Goal: Information Seeking & Learning: Understand process/instructions

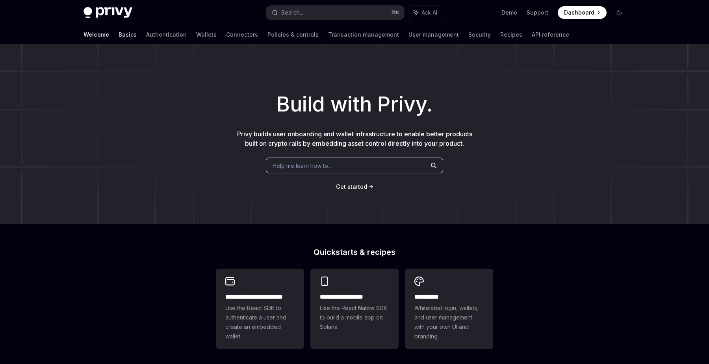
click at [119, 33] on link "Basics" at bounding box center [128, 34] width 18 height 19
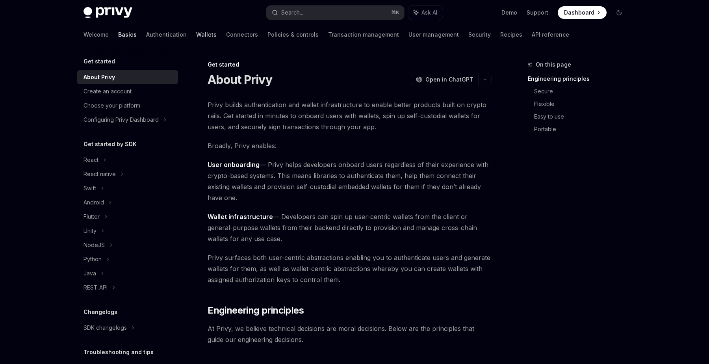
click at [196, 36] on link "Wallets" at bounding box center [206, 34] width 20 height 19
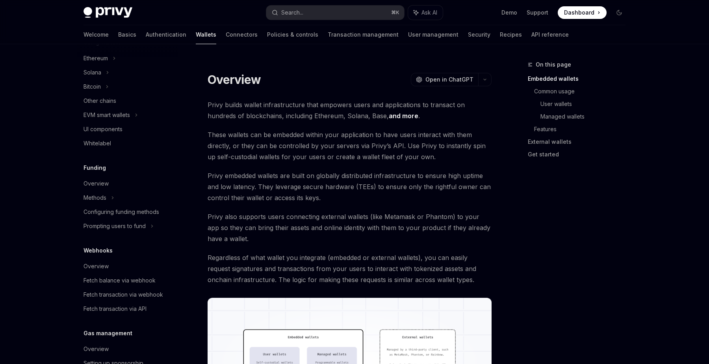
scroll to position [186, 0]
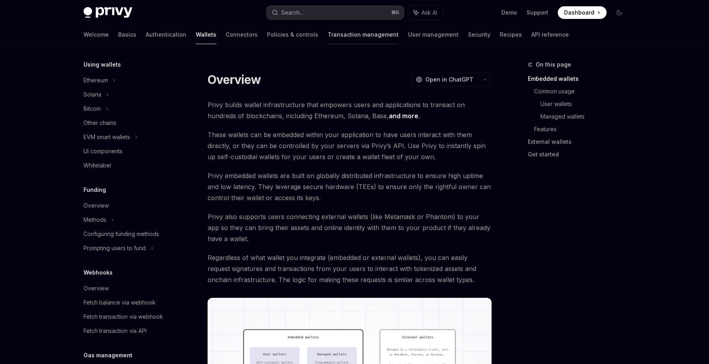
click at [328, 34] on link "Transaction management" at bounding box center [363, 34] width 71 height 19
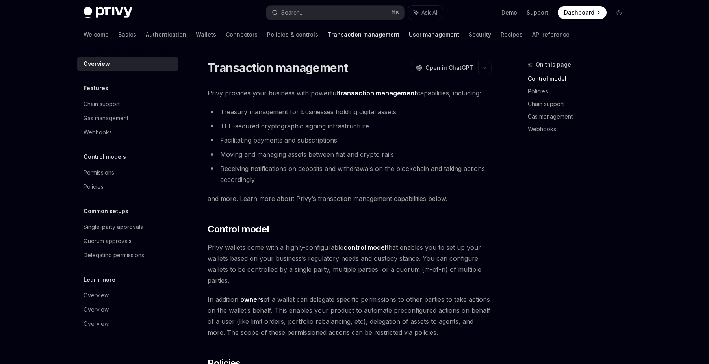
click at [409, 37] on link "User management" at bounding box center [434, 34] width 50 height 19
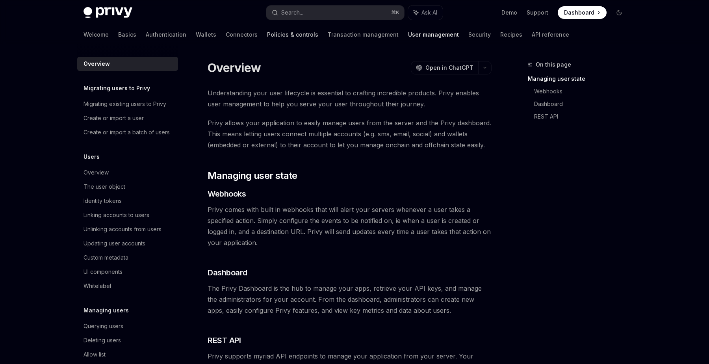
click at [267, 36] on link "Policies & controls" at bounding box center [292, 34] width 51 height 19
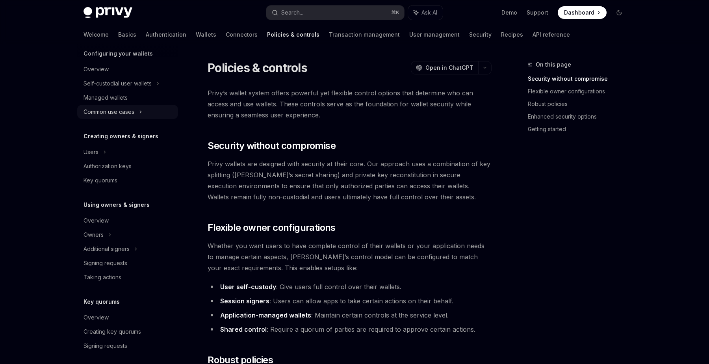
scroll to position [93, 0]
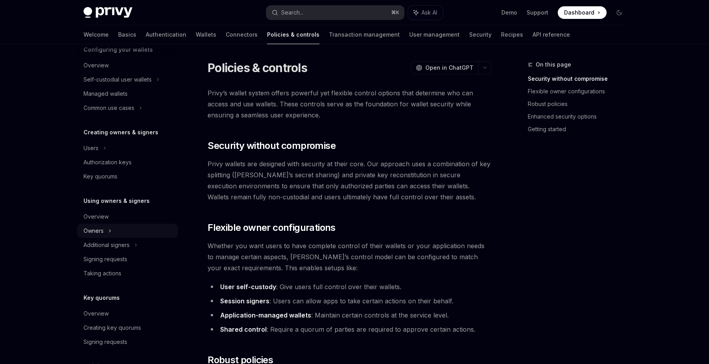
click at [106, 231] on div "Owners" at bounding box center [127, 231] width 101 height 14
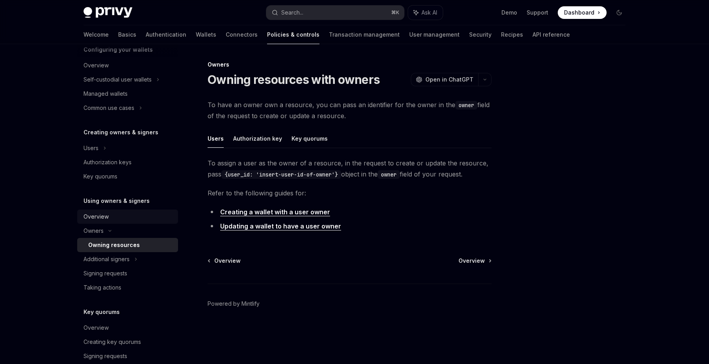
click at [89, 216] on div "Overview" at bounding box center [96, 216] width 25 height 9
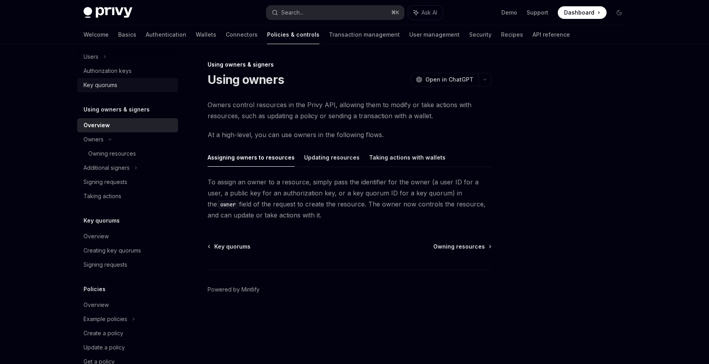
scroll to position [205, 0]
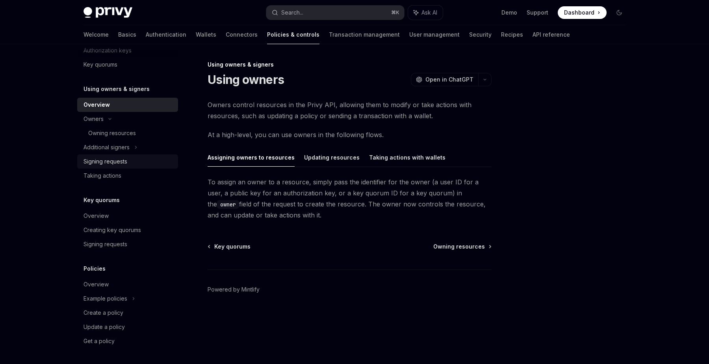
click at [116, 161] on div "Signing requests" at bounding box center [106, 161] width 44 height 9
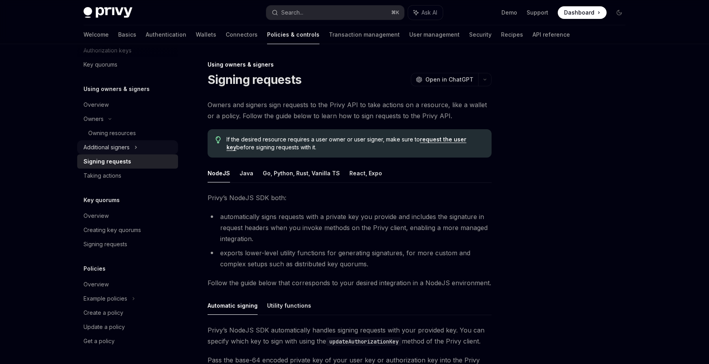
click at [116, 149] on div "Additional signers" at bounding box center [107, 147] width 46 height 9
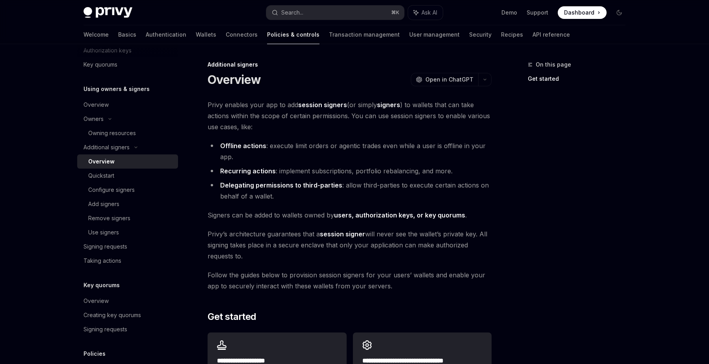
click at [114, 163] on div "Overview" at bounding box center [130, 161] width 85 height 9
click at [114, 181] on link "Quickstart" at bounding box center [127, 176] width 101 height 14
type textarea "*"
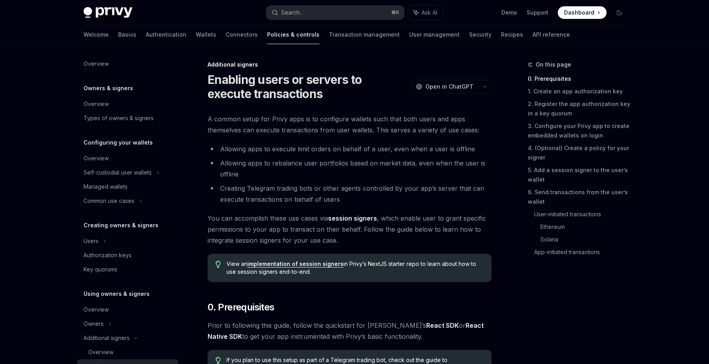
scroll to position [162, 0]
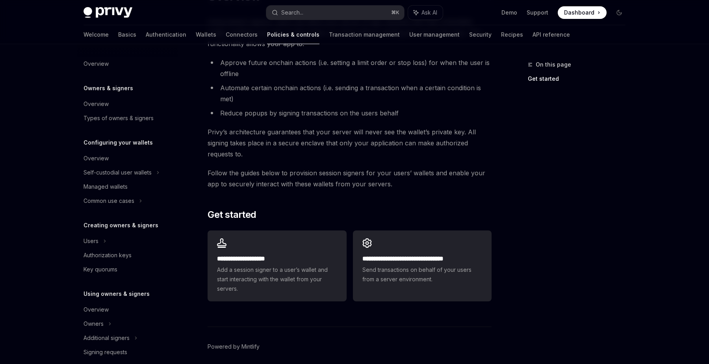
scroll to position [102, 0]
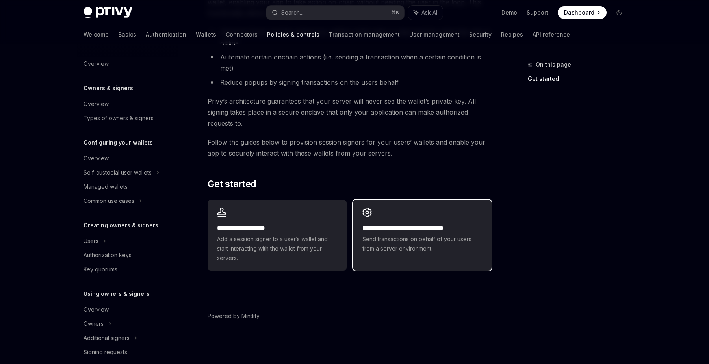
click at [408, 247] on span "Send transactions on behalf of your users from a server environment." at bounding box center [423, 244] width 120 height 19
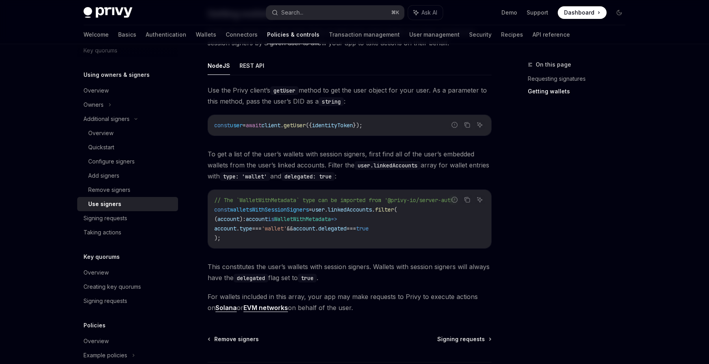
scroll to position [304, 0]
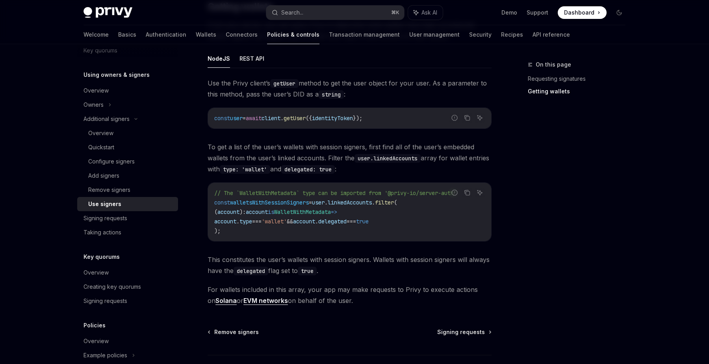
type textarea "*"
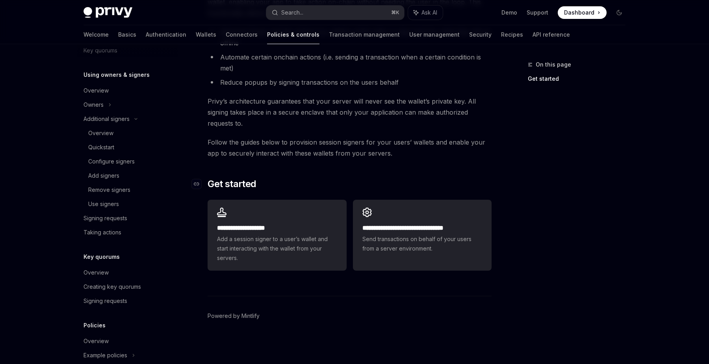
scroll to position [50, 0]
